Goal: Complete application form

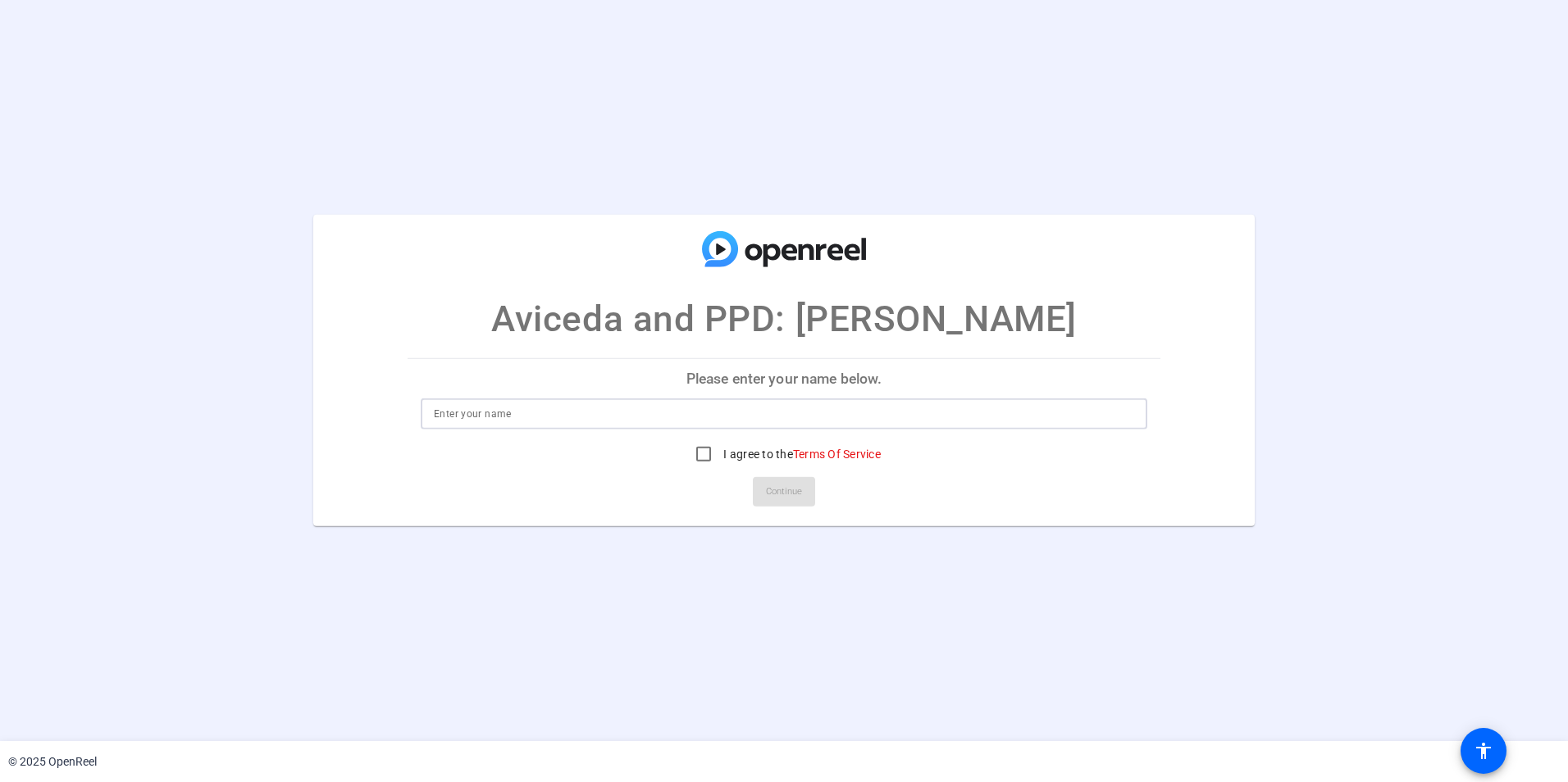
click at [897, 422] on input at bounding box center [784, 414] width 700 height 20
type input "[PERSON_NAME]"
click at [799, 453] on link "Terms Of Service" at bounding box center [837, 454] width 87 height 13
click at [699, 456] on input "I agree to the Terms Of Service" at bounding box center [703, 454] width 33 height 33
checkbox input "true"
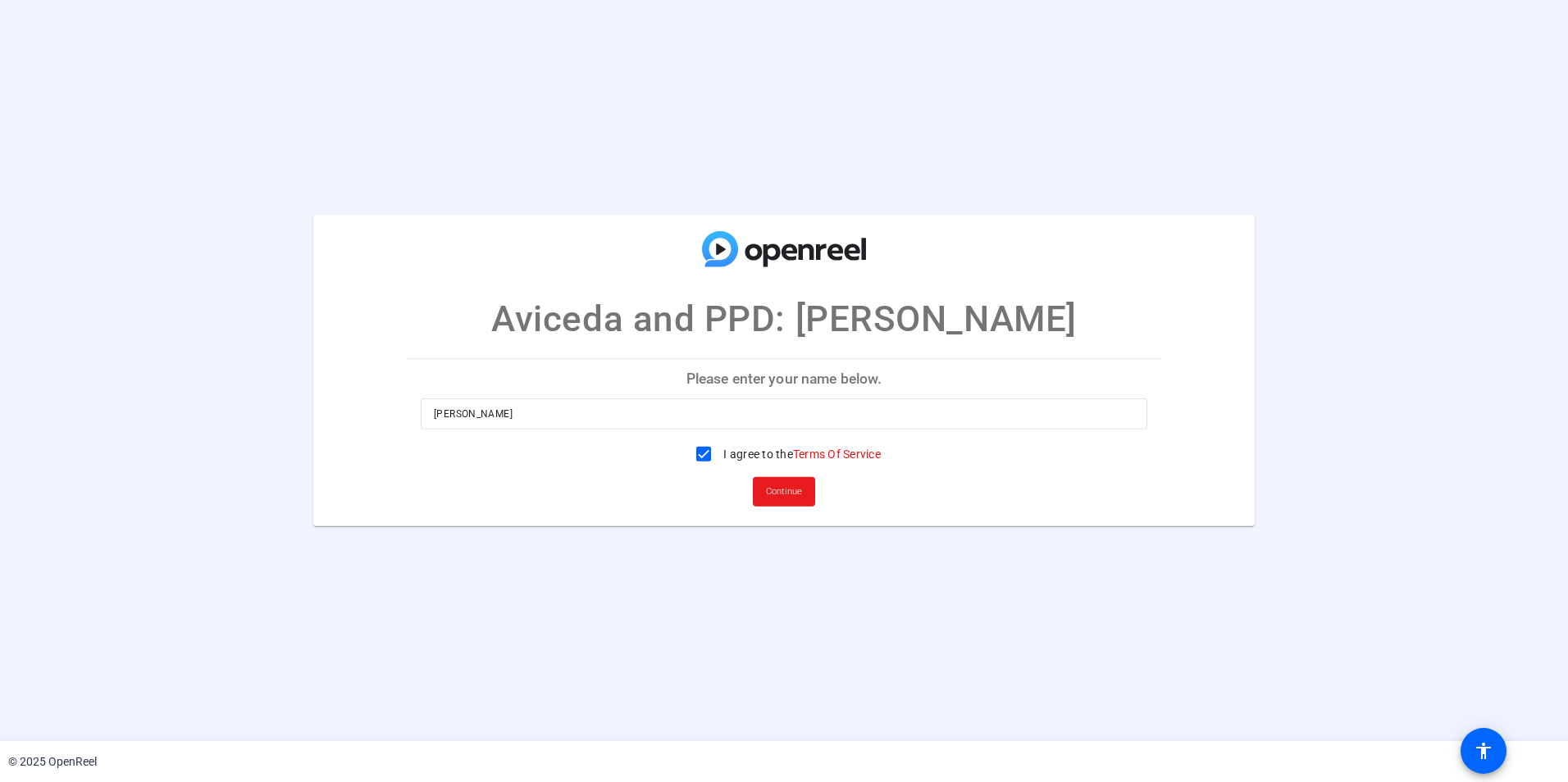
click at [779, 499] on span "Continue" at bounding box center [784, 491] width 36 height 25
click at [799, 414] on input at bounding box center [784, 414] width 700 height 20
type input "[PERSON_NAME]"
click at [746, 457] on label "I agree to the Terms Of Service" at bounding box center [799, 454] width 161 height 16
click at [719, 457] on input "I agree to the Terms Of Service" at bounding box center [703, 454] width 33 height 33
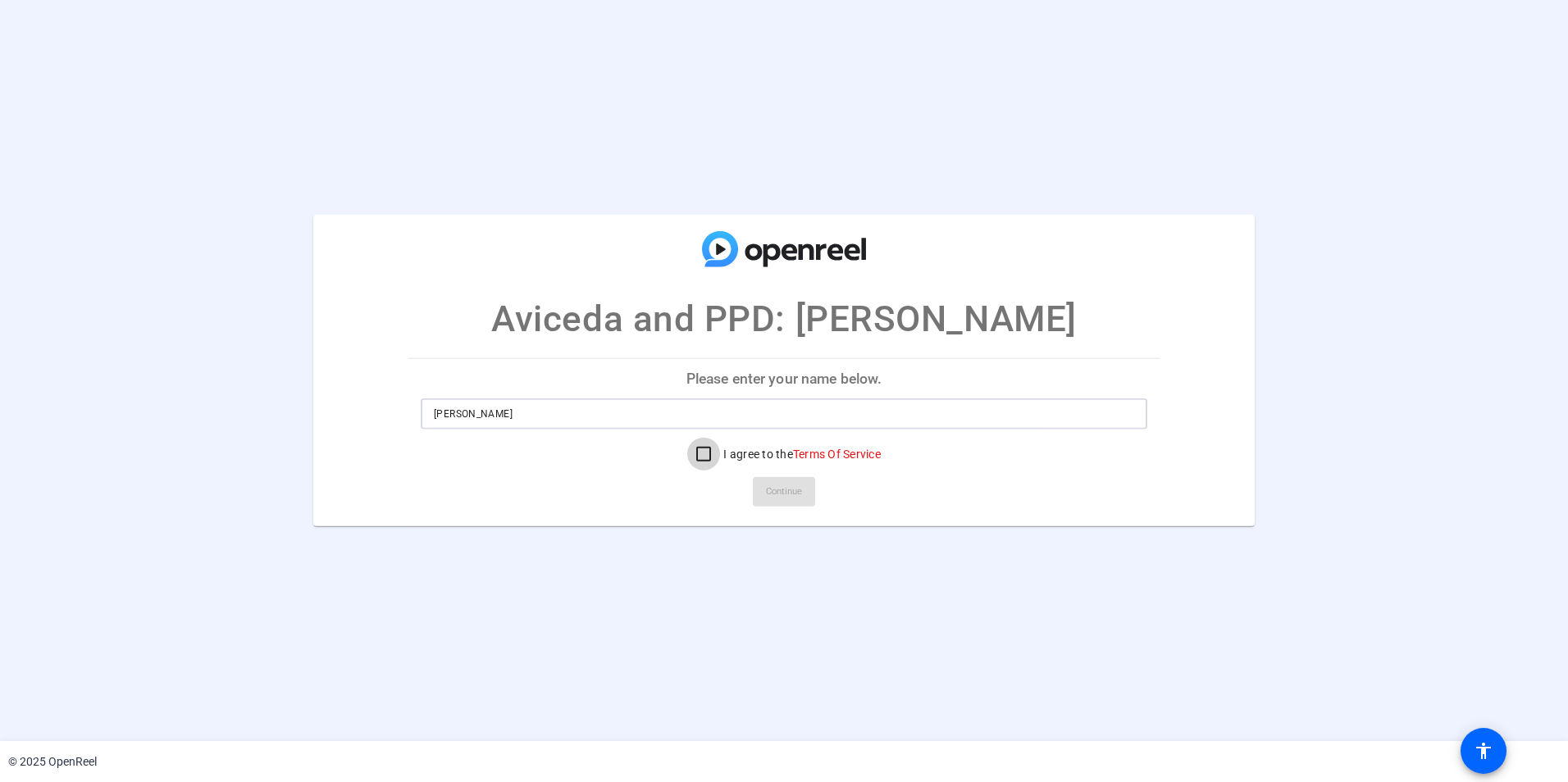
checkbox input "true"
click at [771, 485] on span "Continue" at bounding box center [784, 491] width 36 height 25
